Goal: Task Accomplishment & Management: Manage account settings

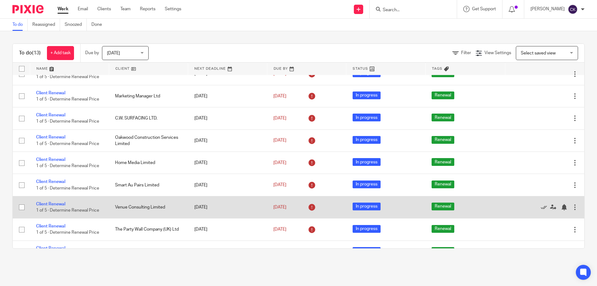
scroll to position [119, 0]
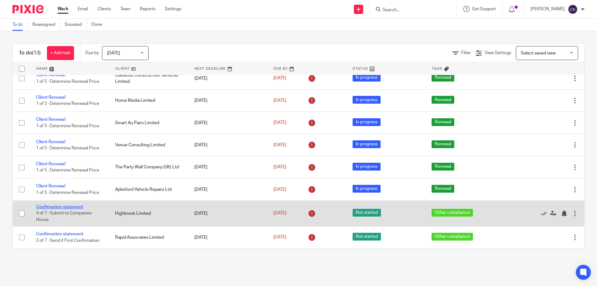
click at [66, 207] on link "Confirmation statement" at bounding box center [59, 207] width 47 height 4
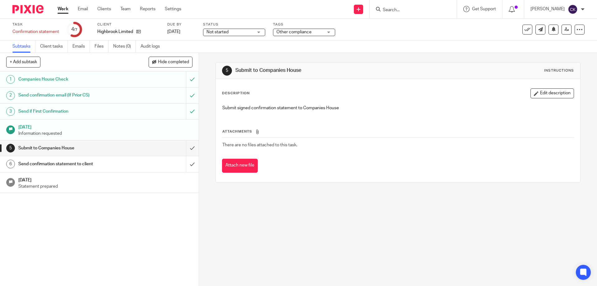
click at [259, 33] on div "Not started Not started" at bounding box center [234, 32] width 62 height 7
click at [226, 58] on li "In progress" at bounding box center [234, 54] width 62 height 13
click at [62, 8] on link "Work" at bounding box center [63, 9] width 11 height 6
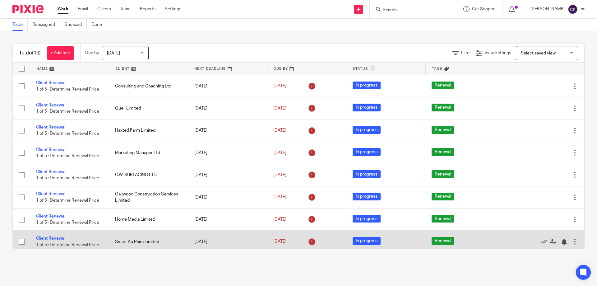
click at [46, 238] on link "Client Renewal" at bounding box center [50, 238] width 29 height 4
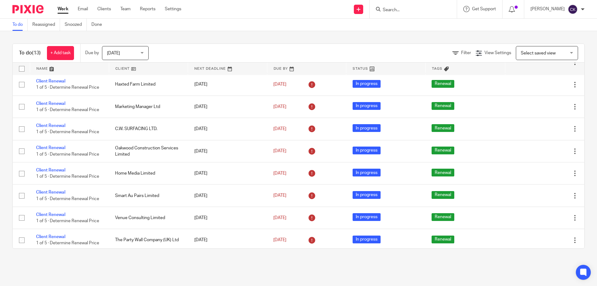
scroll to position [119, 0]
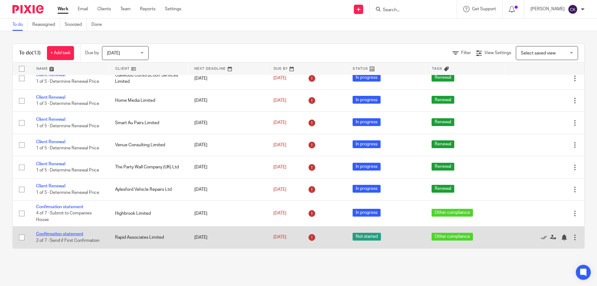
click at [64, 233] on link "Confirmation statement" at bounding box center [59, 234] width 47 height 4
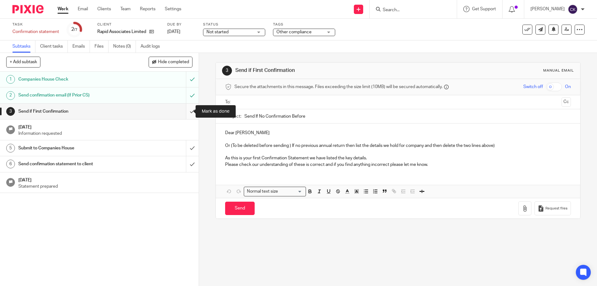
click at [187, 110] on input "submit" at bounding box center [99, 112] width 199 height 16
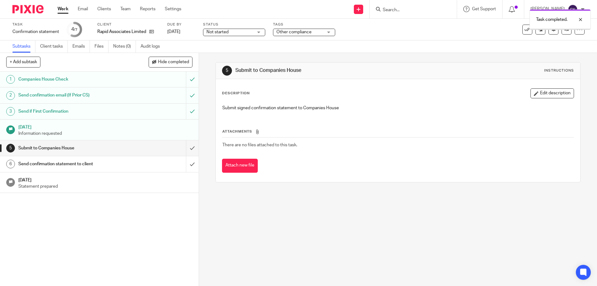
click at [244, 33] on span "Not started" at bounding box center [229, 32] width 47 height 7
click at [235, 54] on li "In progress" at bounding box center [234, 54] width 62 height 13
click at [60, 9] on link "Work" at bounding box center [63, 9] width 11 height 6
